Goal: Task Accomplishment & Management: Manage account settings

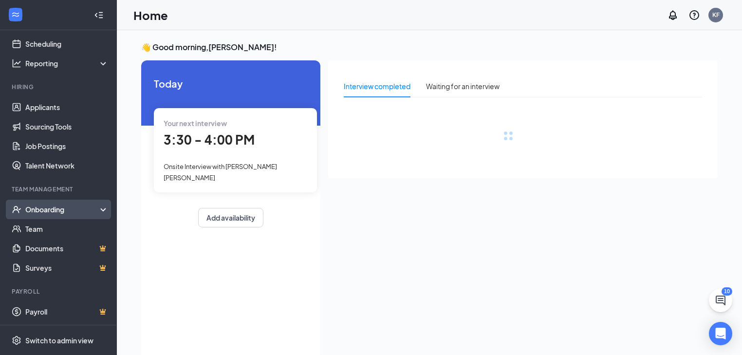
scroll to position [45, 0]
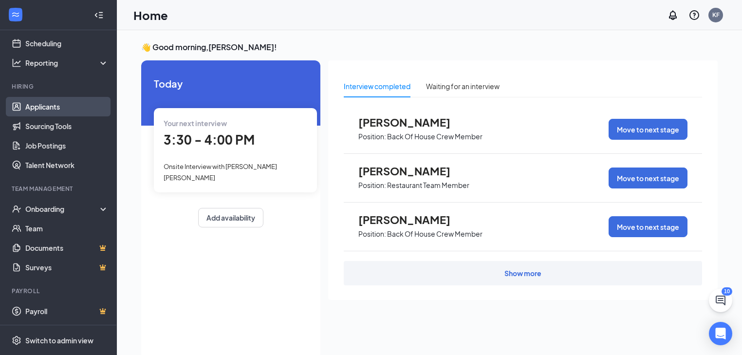
click at [50, 106] on link "Applicants" at bounding box center [66, 106] width 83 height 19
click at [48, 103] on link "Applicants" at bounding box center [66, 106] width 83 height 19
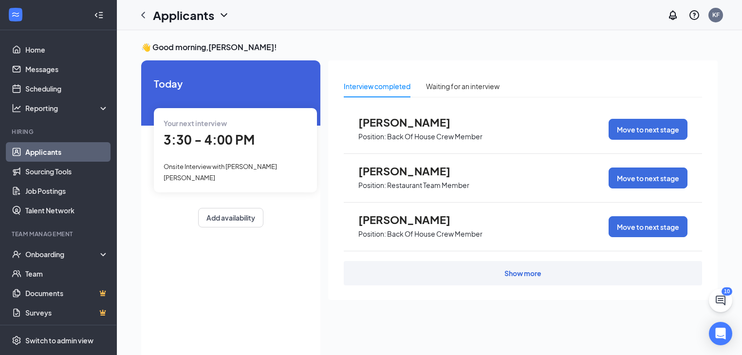
click at [36, 148] on link "Applicants" at bounding box center [66, 151] width 83 height 19
click at [53, 150] on link "Applicants" at bounding box center [66, 151] width 83 height 19
click at [50, 256] on div "Onboarding" at bounding box center [62, 254] width 75 height 10
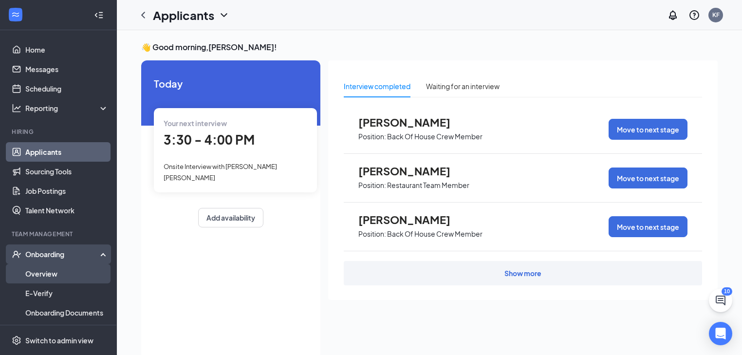
click at [33, 276] on link "Overview" at bounding box center [66, 273] width 83 height 19
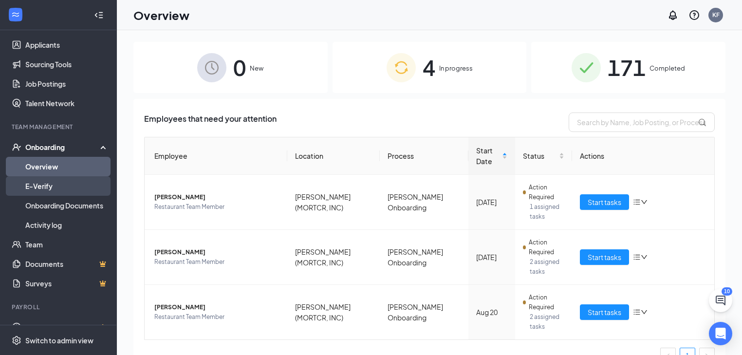
scroll to position [117, 0]
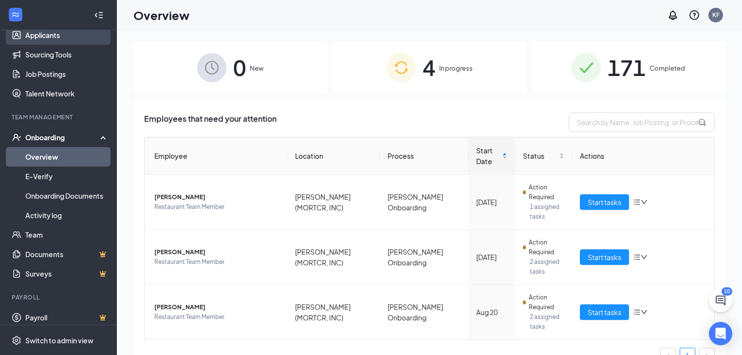
click at [40, 34] on link "Applicants" at bounding box center [66, 34] width 83 height 19
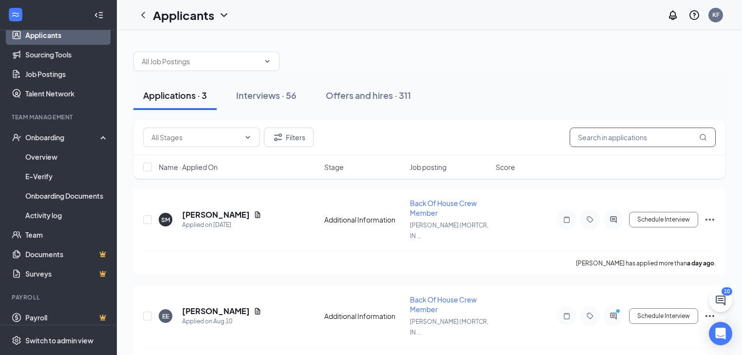
click at [617, 144] on input "text" at bounding box center [642, 136] width 146 height 19
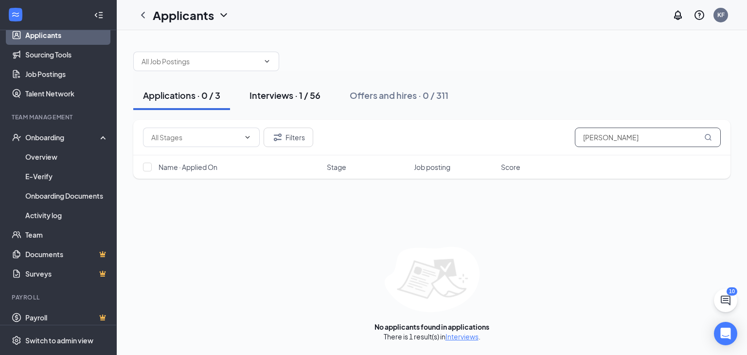
type input "[PERSON_NAME]"
click at [278, 101] on div "Interviews · 1 / 56" at bounding box center [285, 95] width 71 height 12
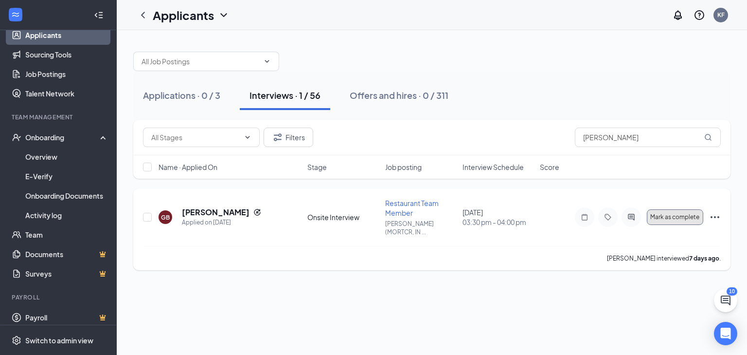
click at [659, 214] on span "Mark as complete" at bounding box center [675, 217] width 49 height 7
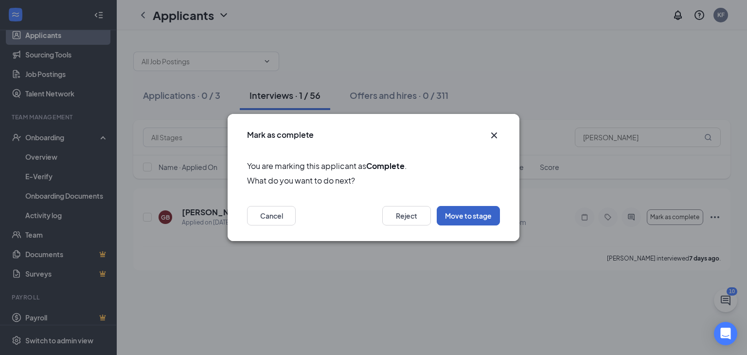
click at [481, 219] on button "Move to stage" at bounding box center [468, 215] width 63 height 19
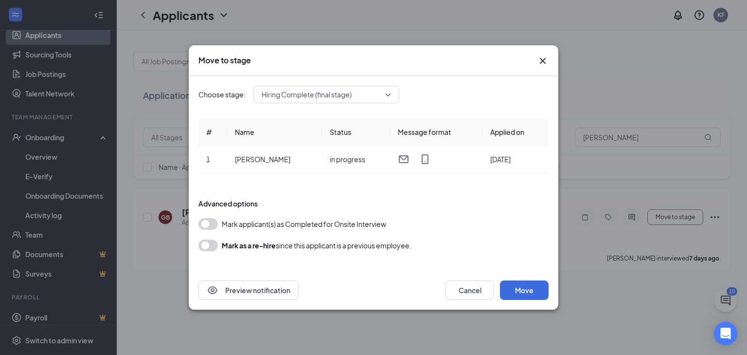
click at [386, 97] on span "Hiring Complete (final stage)" at bounding box center [326, 94] width 129 height 15
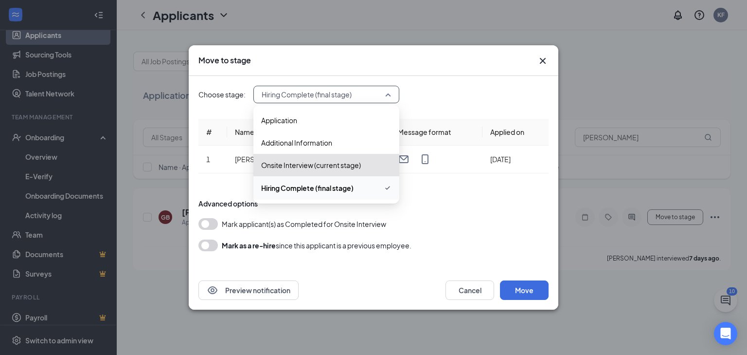
click at [277, 189] on span "Hiring Complete (final stage)" at bounding box center [307, 187] width 92 height 11
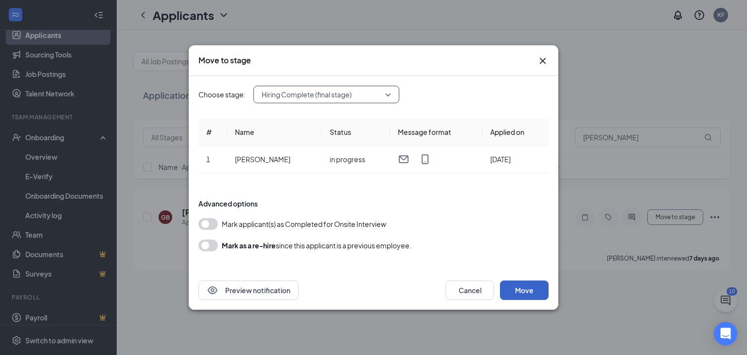
click at [512, 281] on button "Move" at bounding box center [524, 289] width 49 height 19
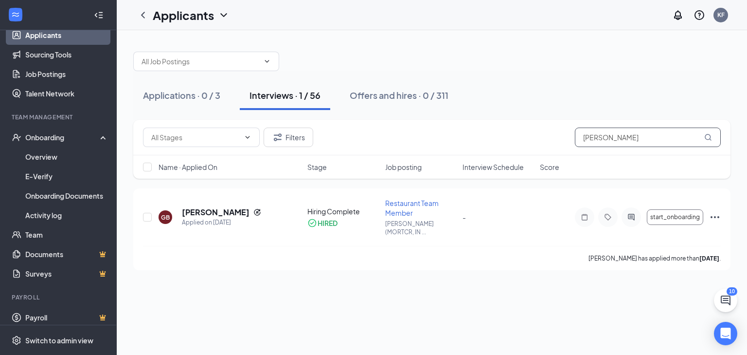
drag, startPoint x: 533, startPoint y: 136, endPoint x: 526, endPoint y: 136, distance: 7.3
click at [526, 136] on div "Filters [PERSON_NAME]" at bounding box center [432, 136] width 578 height 19
drag, startPoint x: 642, startPoint y: 137, endPoint x: 569, endPoint y: 140, distance: 73.0
click at [573, 138] on div "Filters [PERSON_NAME]" at bounding box center [432, 136] width 578 height 19
type input "[PERSON_NAME]"
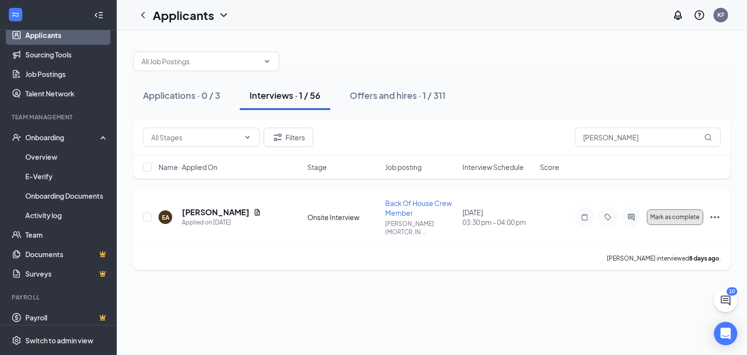
click at [681, 216] on button "Mark as complete" at bounding box center [675, 217] width 56 height 16
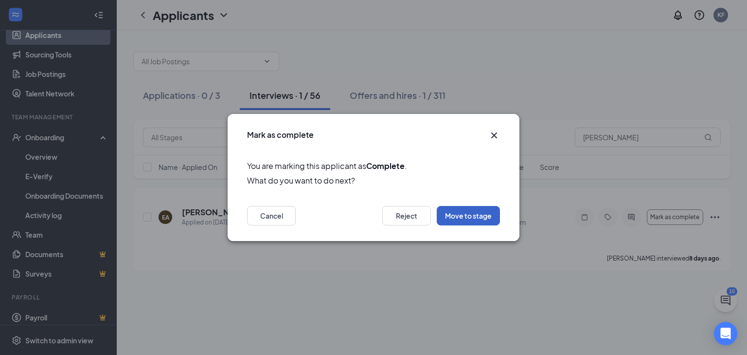
click at [481, 217] on button "Move to stage" at bounding box center [468, 215] width 63 height 19
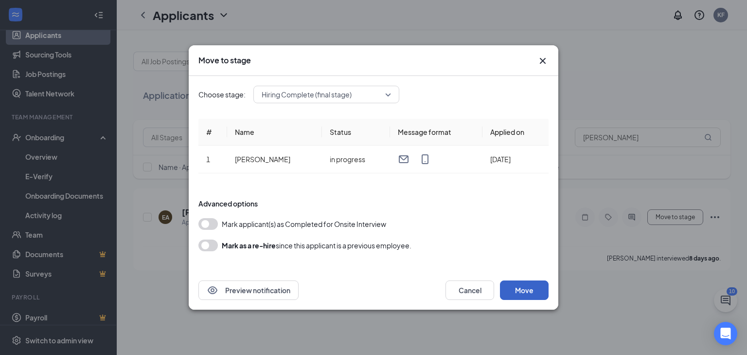
click at [520, 292] on button "Move" at bounding box center [524, 289] width 49 height 19
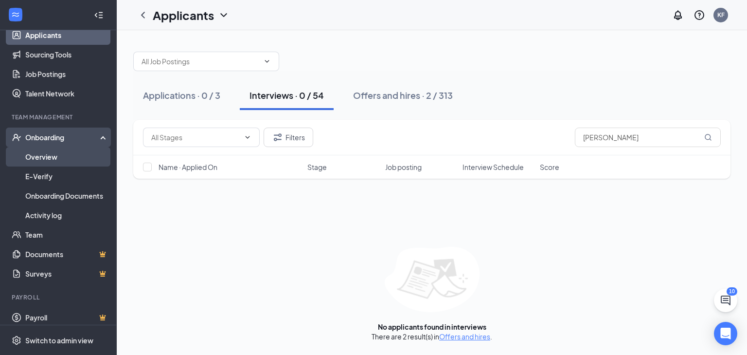
click at [44, 159] on link "Overview" at bounding box center [66, 156] width 83 height 19
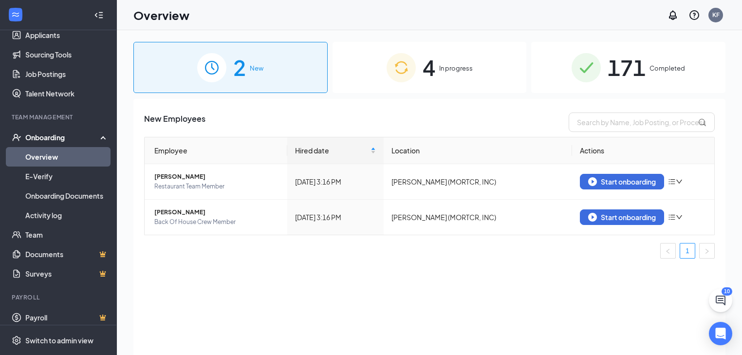
click at [427, 74] on span "4" at bounding box center [428, 68] width 13 height 34
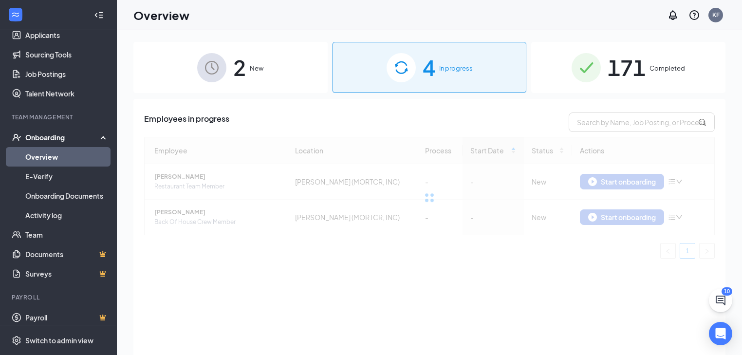
click at [261, 64] on span "New" at bounding box center [257, 68] width 14 height 10
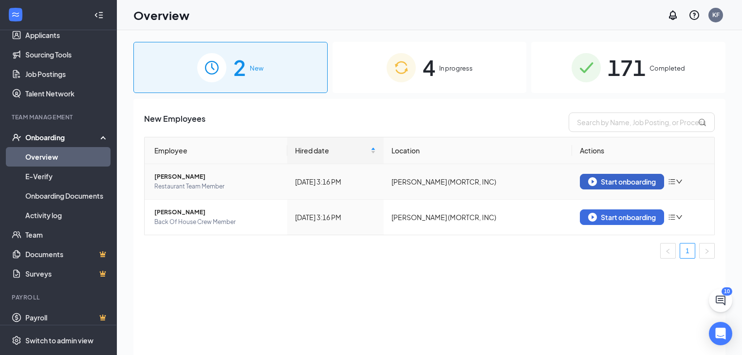
click at [594, 180] on img "button" at bounding box center [592, 181] width 9 height 9
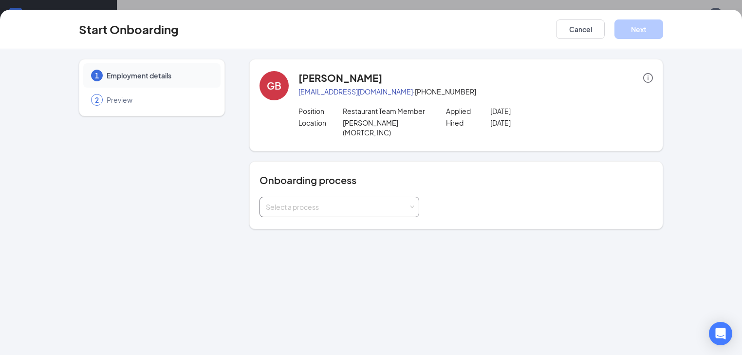
click at [381, 202] on div "Select a process" at bounding box center [337, 207] width 143 height 10
click at [334, 218] on li "[PERSON_NAME] Onboarding" at bounding box center [314, 218] width 160 height 18
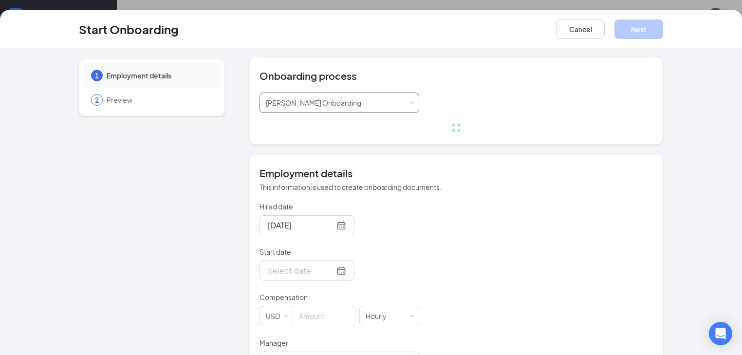
scroll to position [117, 0]
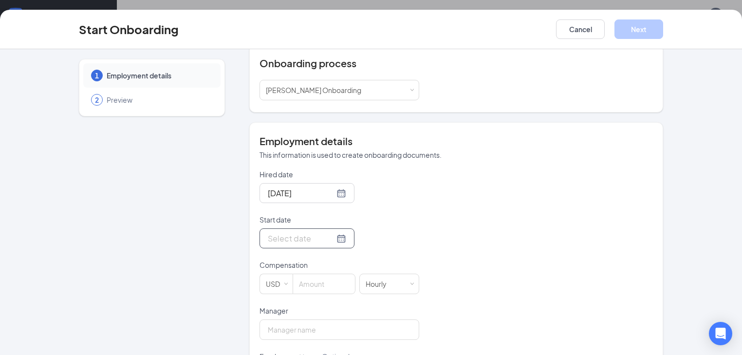
click at [306, 232] on div at bounding box center [307, 238] width 78 height 12
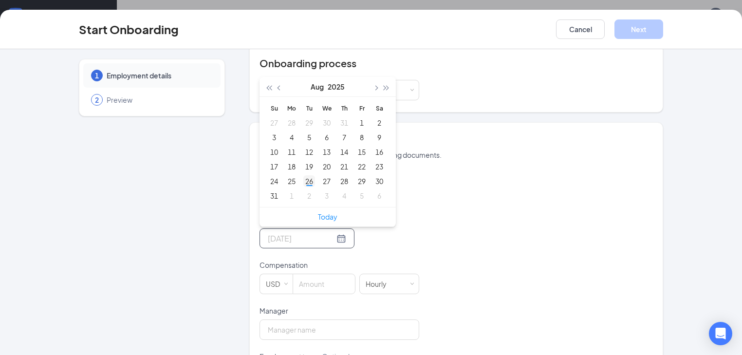
type input "[DATE]"
click at [303, 175] on div "26" at bounding box center [309, 181] width 12 height 12
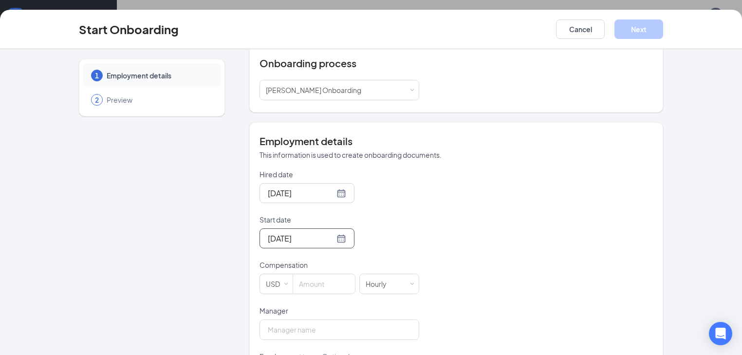
click at [376, 260] on p "Compensation" at bounding box center [339, 265] width 160 height 10
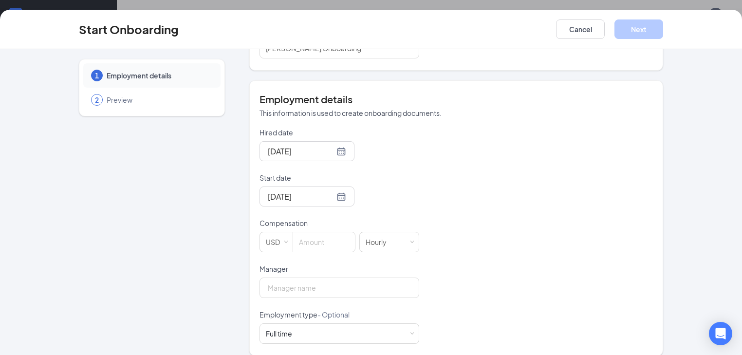
scroll to position [44, 0]
click at [293, 232] on input at bounding box center [324, 241] width 62 height 19
type input "15"
click at [403, 238] on div "Hired date [DATE] Start date [DATE] [DATE] Su Mo Tu We Th Fr Sa 27 28 29 30 31 …" at bounding box center [455, 235] width 393 height 216
click at [382, 232] on div "Hourly" at bounding box center [388, 241] width 47 height 19
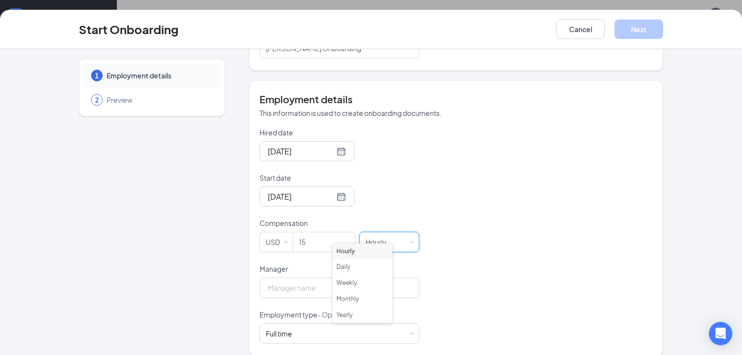
click at [435, 236] on div "Hired date [DATE] Start date [DATE] [DATE] Su Mo Tu We Th Fr Sa 27 28 29 30 31 …" at bounding box center [455, 235] width 393 height 216
click at [280, 277] on input "Manager" at bounding box center [339, 287] width 160 height 20
type input "[PERSON_NAME]"
click at [381, 324] on div "Full time Works 30+ hours per week and is reasonably expected to work" at bounding box center [339, 333] width 147 height 19
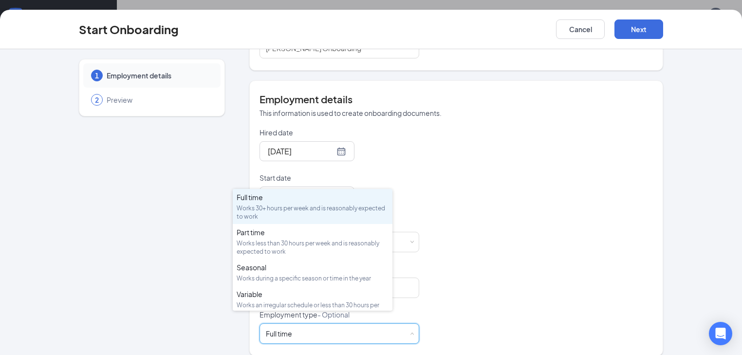
click at [457, 268] on div "Hired date [DATE] Start date [DATE] [DATE] Su Mo Tu We Th Fr Sa 27 28 29 30 31 …" at bounding box center [455, 235] width 393 height 216
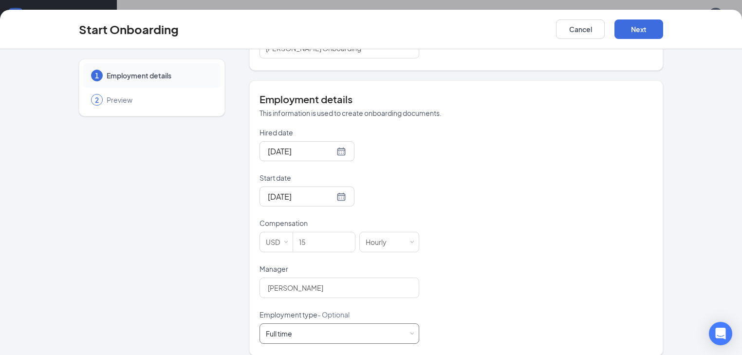
click at [380, 324] on div "Full time Works 30+ hours per week and is reasonably expected to work" at bounding box center [339, 333] width 147 height 19
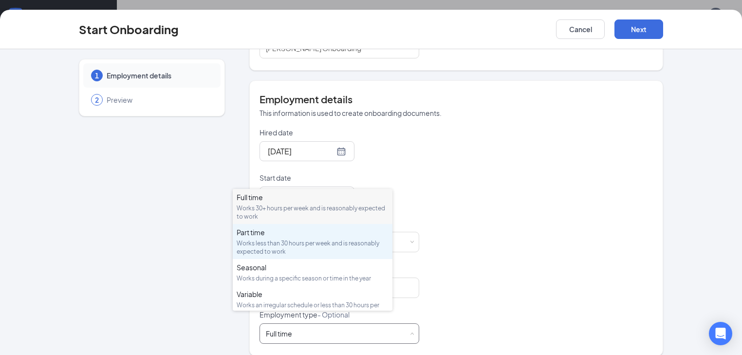
click at [343, 245] on div "Works less than 30 hours per week and is reasonably expected to work" at bounding box center [312, 247] width 152 height 17
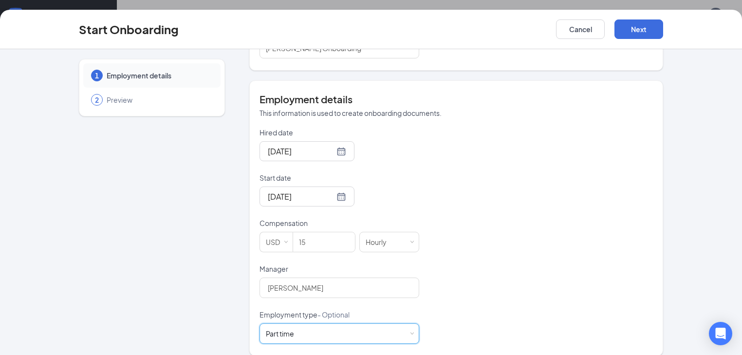
click at [446, 275] on div "Hired date [DATE] Start date [DATE] [DATE] Su Mo Tu We Th Fr Sa 27 28 29 30 31 …" at bounding box center [455, 235] width 393 height 216
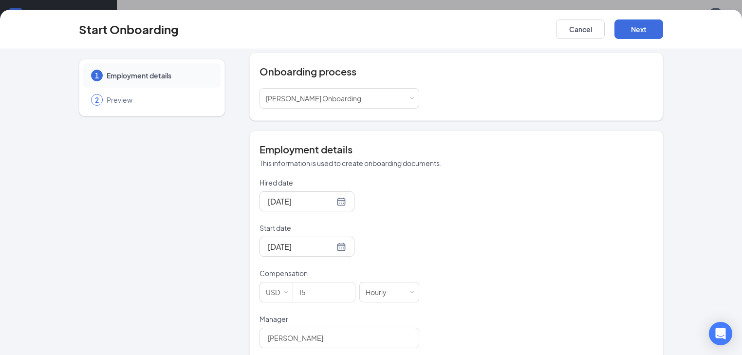
scroll to position [159, 0]
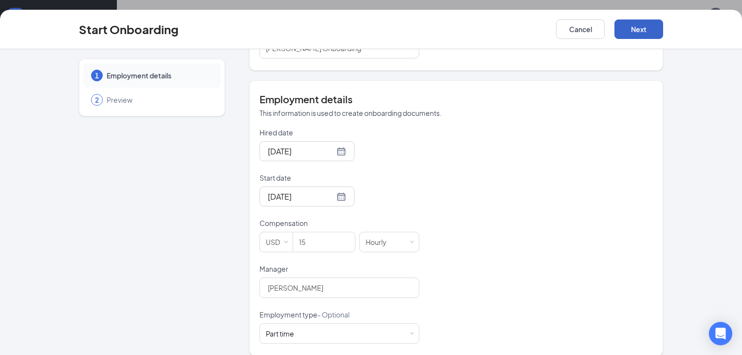
click at [663, 29] on button "Next" at bounding box center [638, 28] width 49 height 19
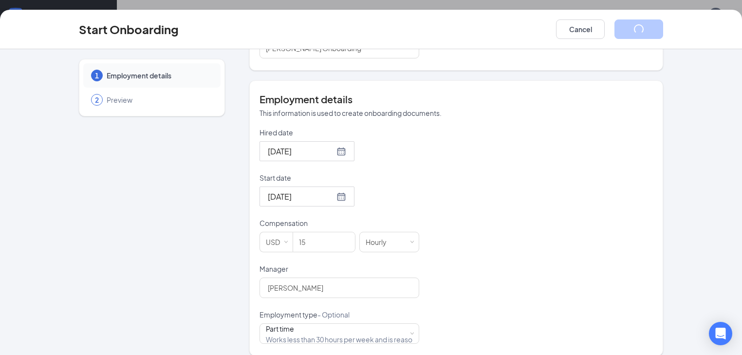
scroll to position [0, 0]
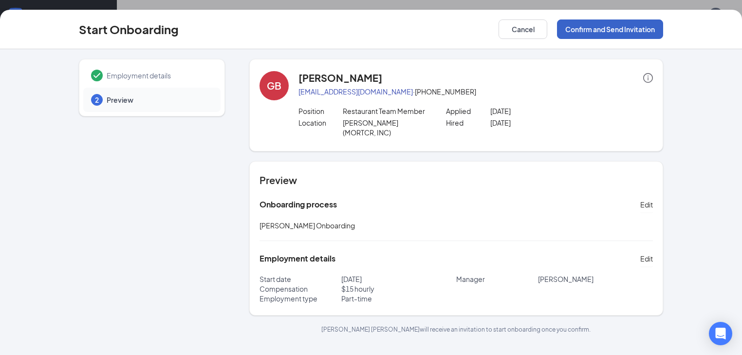
click at [658, 24] on button "Confirm and Send Invitation" at bounding box center [610, 28] width 106 height 19
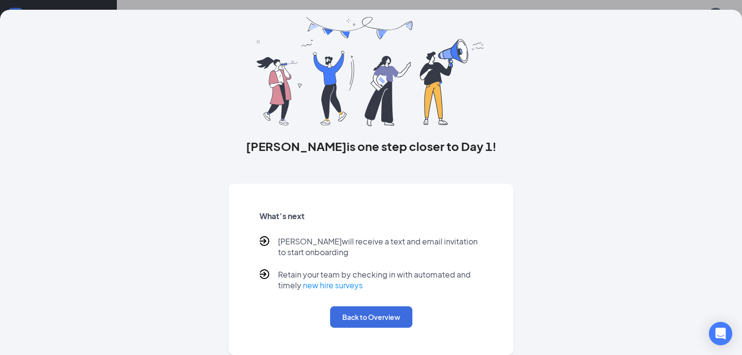
scroll to position [43, 0]
drag, startPoint x: 267, startPoint y: 247, endPoint x: 469, endPoint y: 251, distance: 202.5
click at [469, 251] on p "[PERSON_NAME] will receive a text and email invitation to start onboarding" at bounding box center [380, 246] width 205 height 21
drag, startPoint x: 306, startPoint y: 272, endPoint x: 430, endPoint y: 308, distance: 128.7
click at [451, 274] on p "Retain your team by checking in with automated and timely new hire surveys" at bounding box center [380, 279] width 205 height 21
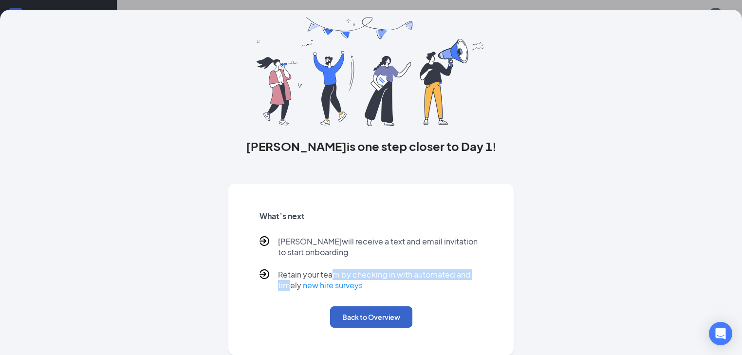
click at [368, 312] on button "Back to Overview" at bounding box center [371, 316] width 82 height 21
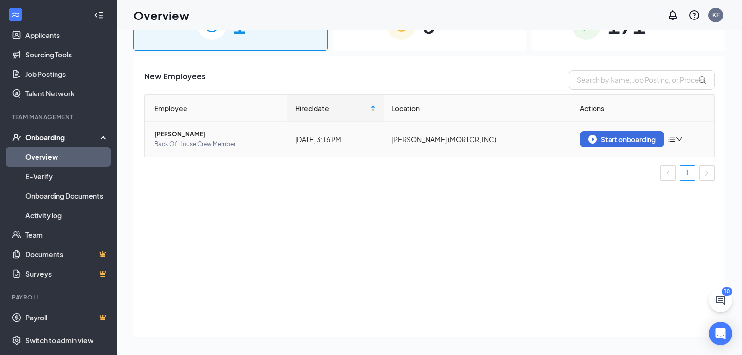
scroll to position [44, 0]
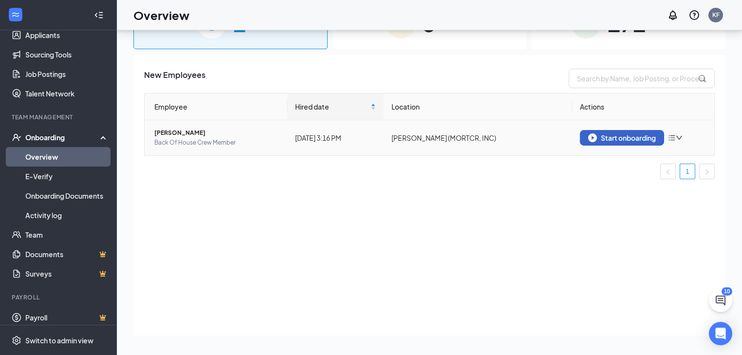
click at [584, 136] on button "Start onboarding" at bounding box center [622, 138] width 84 height 16
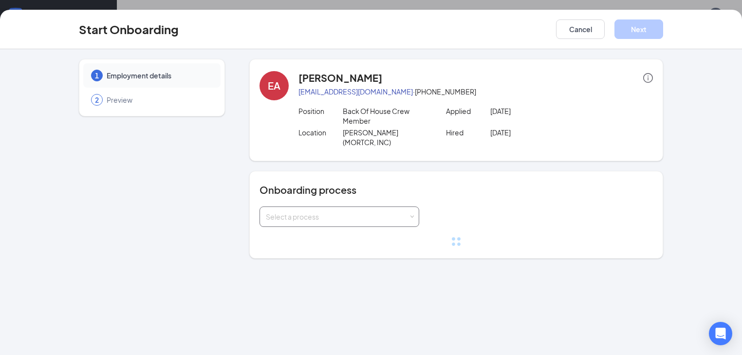
click at [370, 212] on div "Select a process" at bounding box center [337, 217] width 143 height 10
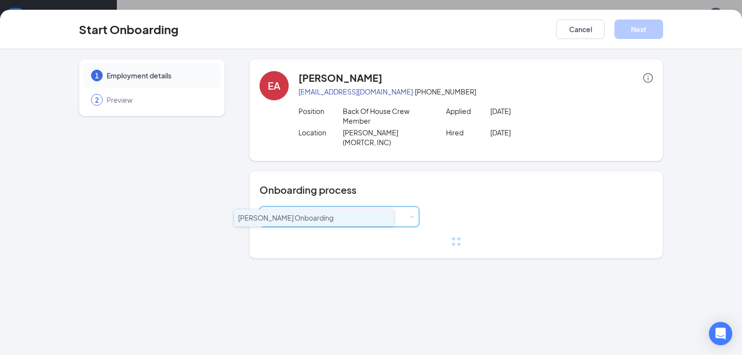
click at [345, 223] on li "[PERSON_NAME] Onboarding" at bounding box center [314, 218] width 160 height 18
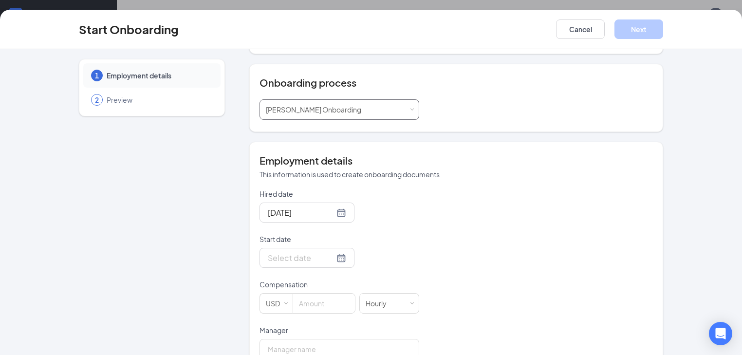
scroll to position [117, 0]
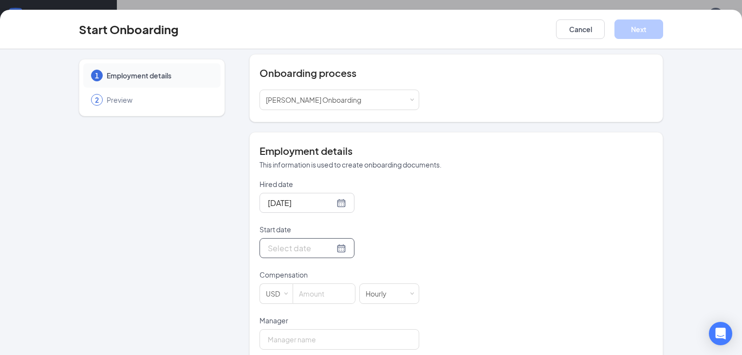
click at [308, 242] on div at bounding box center [307, 248] width 78 height 12
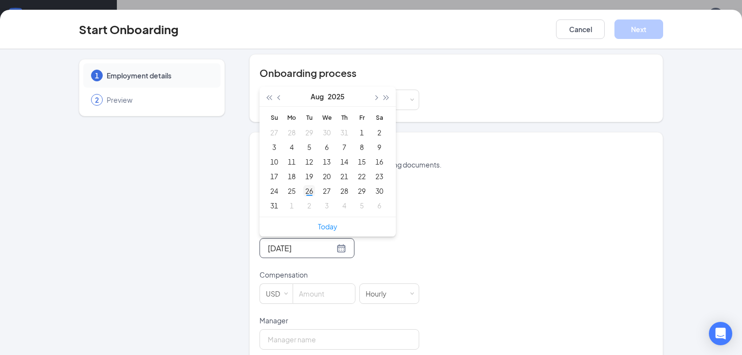
type input "[DATE]"
click at [300, 183] on td "26" at bounding box center [309, 190] width 18 height 15
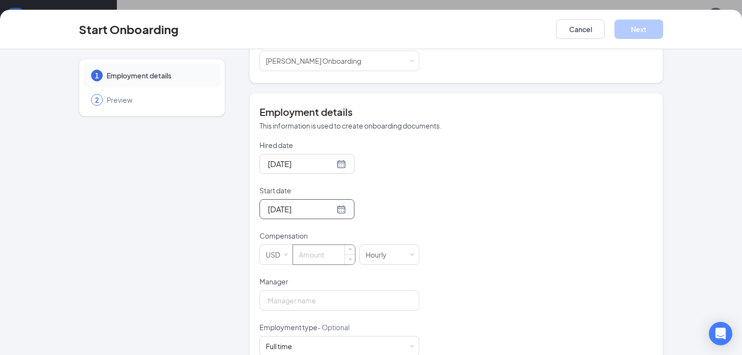
scroll to position [159, 0]
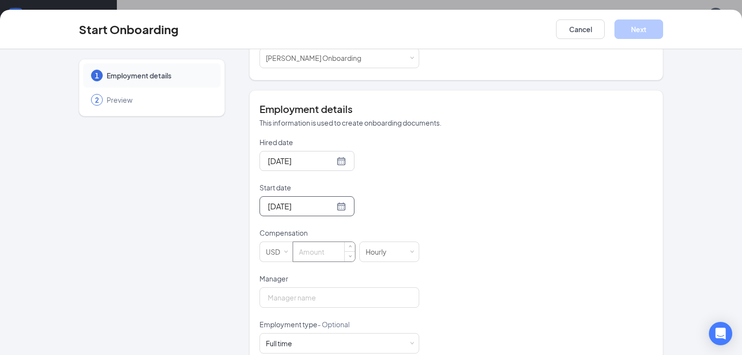
click at [296, 242] on input at bounding box center [324, 251] width 62 height 19
type input "15"
click at [442, 276] on div "Hired date [DATE] Start date [DATE] [DATE] Su Mo Tu We Th Fr Sa 27 28 29 30 31 …" at bounding box center [455, 245] width 393 height 216
click at [353, 287] on input "Manager" at bounding box center [339, 297] width 160 height 20
type input "[PERSON_NAME]"
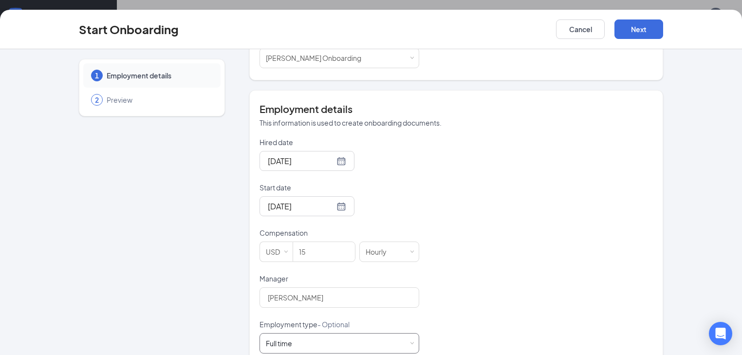
click at [380, 333] on div "Full time Works 30+ hours per week and is reasonably expected to work" at bounding box center [339, 342] width 147 height 19
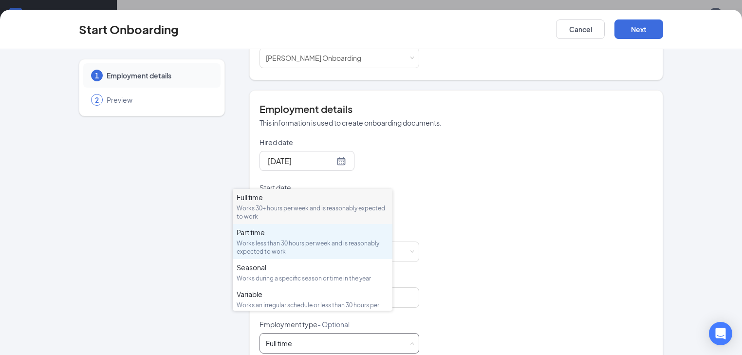
click at [314, 231] on div "Part time" at bounding box center [312, 232] width 152 height 10
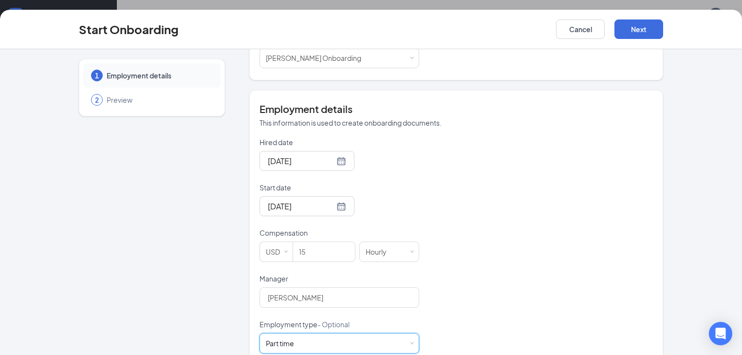
click at [480, 247] on div "Hired date [DATE] Start date [DATE] [DATE] Su Mo Tu We Th Fr Sa 27 28 29 30 31 …" at bounding box center [455, 245] width 393 height 216
click at [663, 29] on button "Next" at bounding box center [638, 28] width 49 height 19
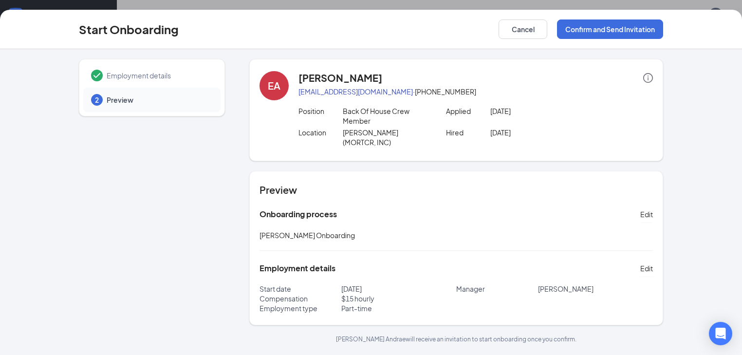
scroll to position [0, 0]
click at [636, 31] on button "Confirm and Send Invitation" at bounding box center [610, 28] width 106 height 19
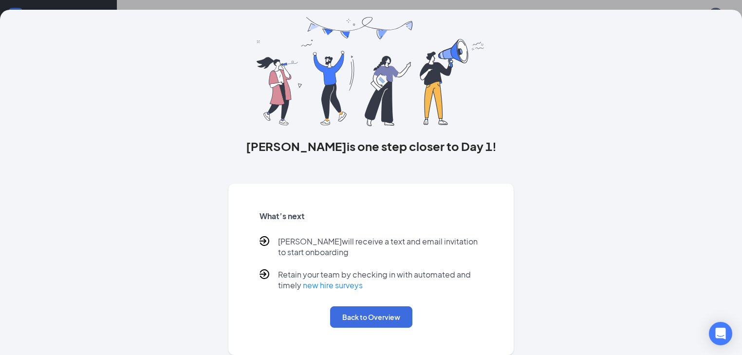
scroll to position [43, 0]
click at [399, 311] on button "Back to Overview" at bounding box center [371, 316] width 82 height 21
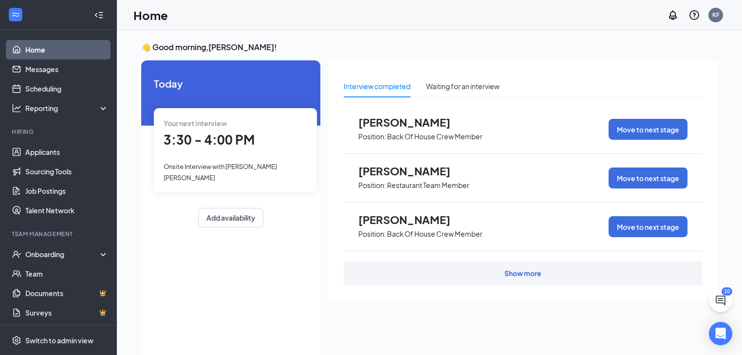
click at [277, 132] on div "3:30 - 4:00 PM" at bounding box center [235, 140] width 144 height 20
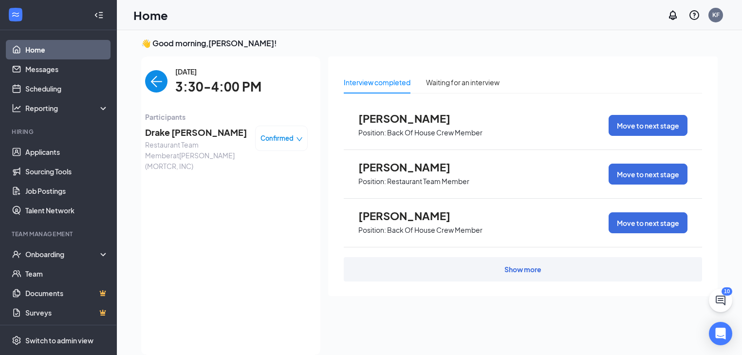
click at [193, 137] on span "Drake Deerwester" at bounding box center [196, 133] width 102 height 14
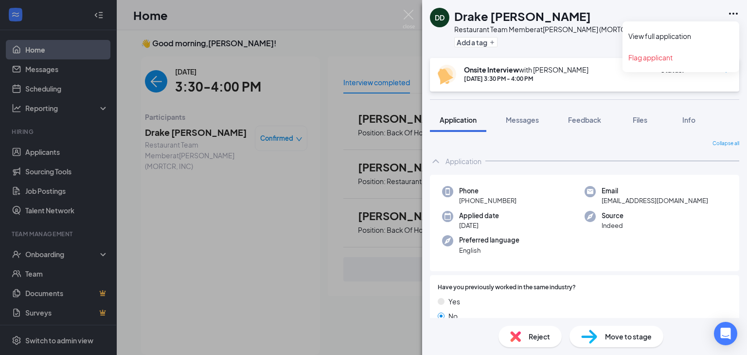
click at [736, 16] on icon "Ellipses" at bounding box center [734, 14] width 12 height 12
click at [673, 40] on link "View full application" at bounding box center [681, 36] width 105 height 10
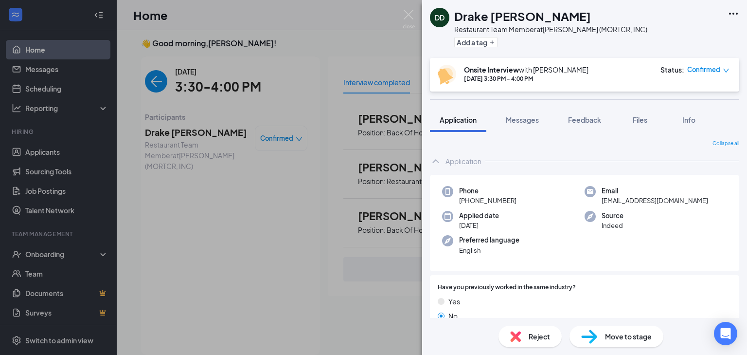
drag, startPoint x: 132, startPoint y: 0, endPoint x: 377, endPoint y: 24, distance: 246.0
click at [345, 21] on div "DD Drake Deerwester Restaurant Team Member at Morton (MORTCR, INC) Add a tag On…" at bounding box center [373, 177] width 747 height 355
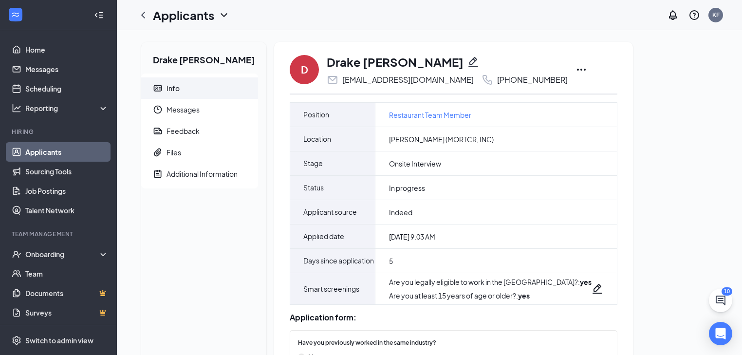
click at [577, 70] on icon "Ellipses" at bounding box center [581, 70] width 9 height 2
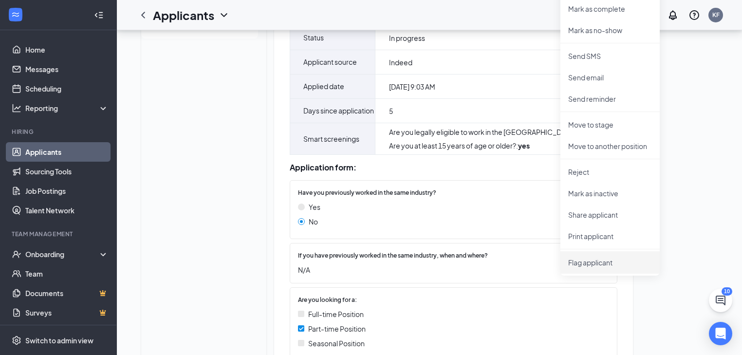
scroll to position [156, 0]
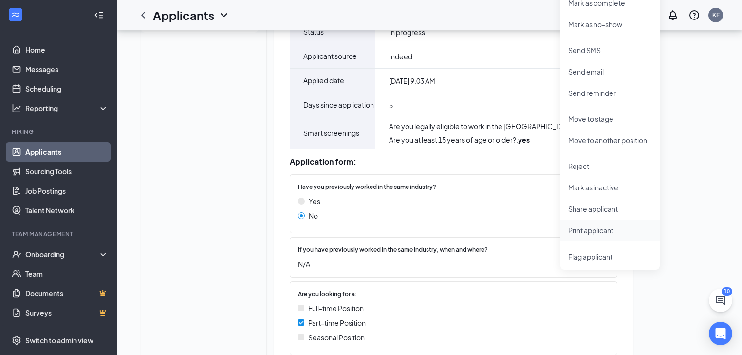
click at [609, 228] on p "Print applicant" at bounding box center [610, 230] width 84 height 10
